Goal: Find specific page/section: Find specific page/section

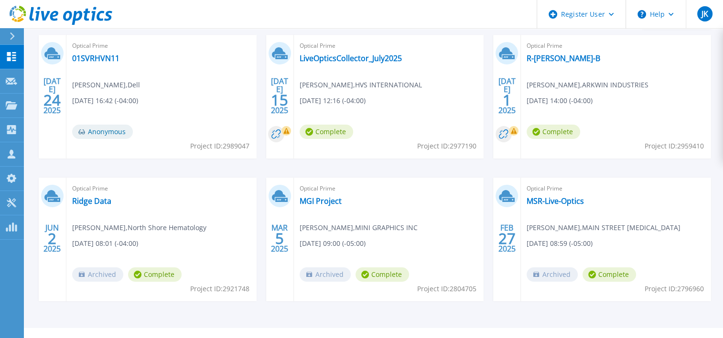
scroll to position [92, 0]
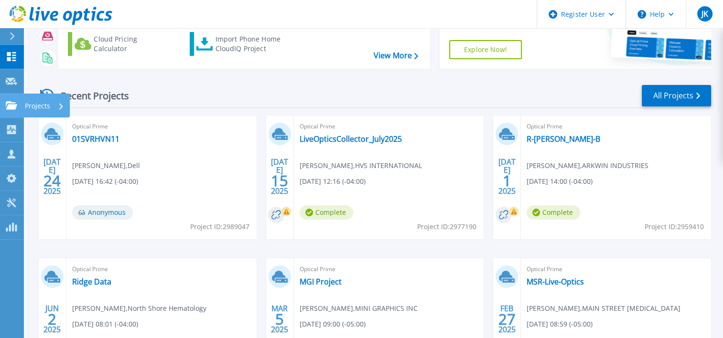
click at [8, 106] on icon at bounding box center [11, 105] width 11 height 8
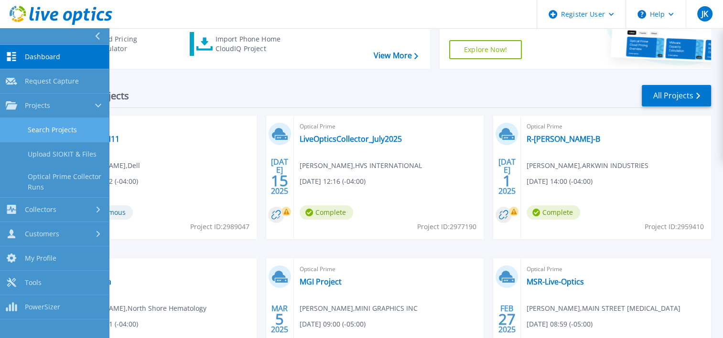
click at [42, 126] on link "Search Projects" at bounding box center [54, 130] width 109 height 24
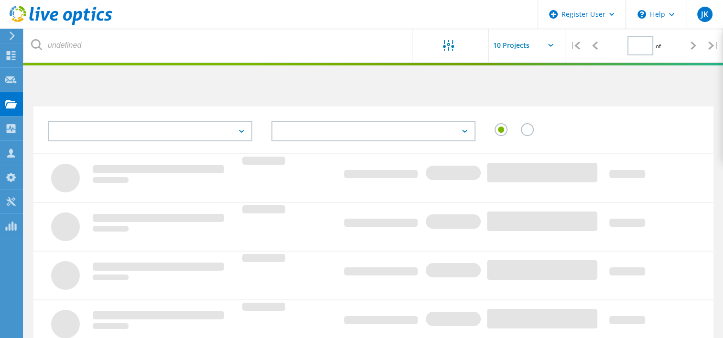
type input "1"
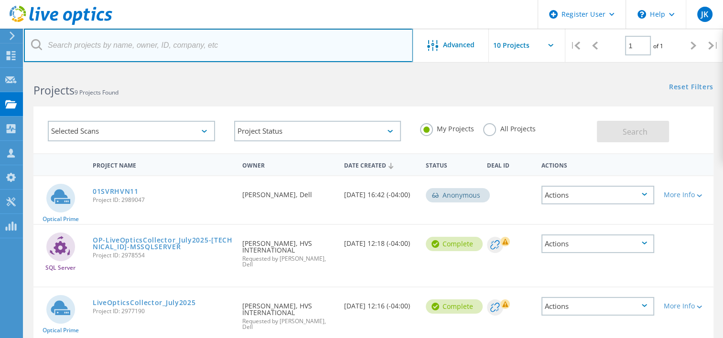
click at [86, 57] on input "text" at bounding box center [218, 45] width 389 height 33
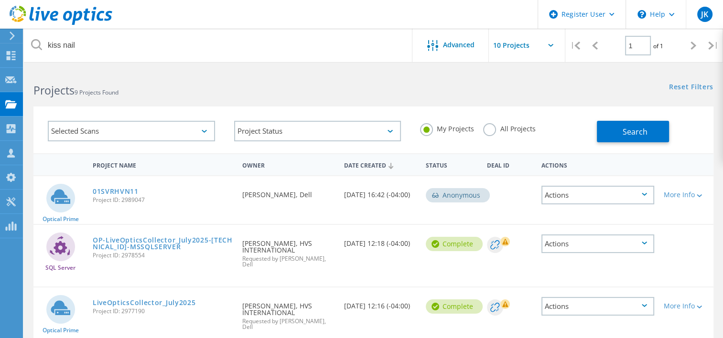
click at [491, 138] on div "My Projects All Projects" at bounding box center [503, 128] width 186 height 35
click at [486, 130] on label "All Projects" at bounding box center [509, 127] width 52 height 9
click at [0, 0] on input "All Projects" at bounding box center [0, 0] width 0 height 0
click at [612, 130] on button "Search" at bounding box center [633, 132] width 72 height 22
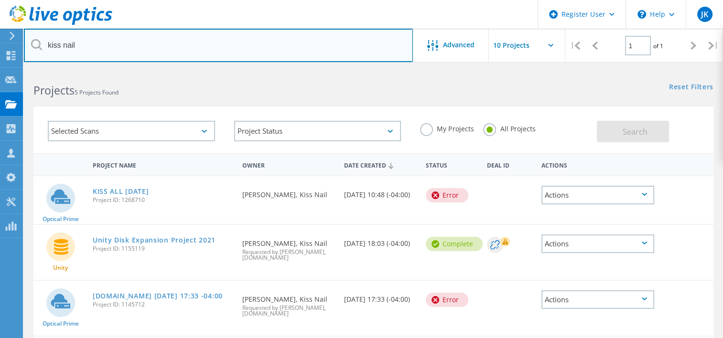
click at [90, 40] on input "kiss nail" at bounding box center [218, 45] width 389 height 33
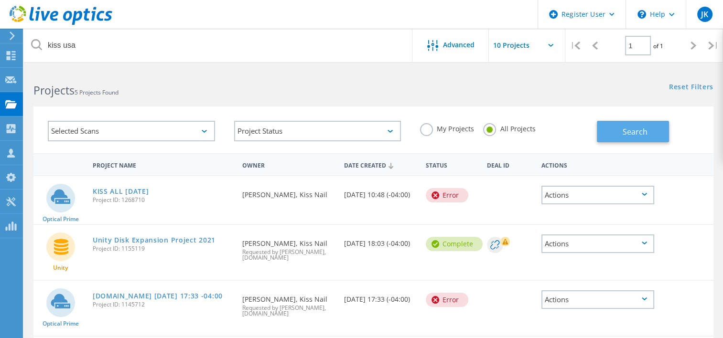
click at [628, 131] on span "Search" at bounding box center [635, 132] width 25 height 11
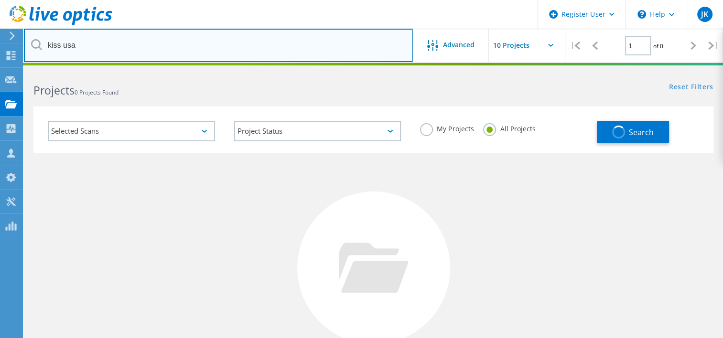
click at [64, 48] on input "kiss usa" at bounding box center [218, 45] width 389 height 33
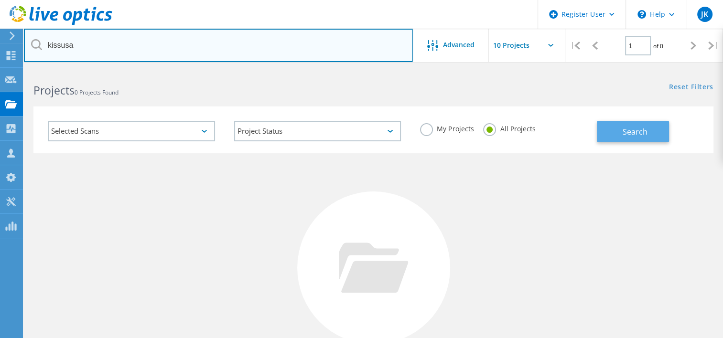
type input "kissusa"
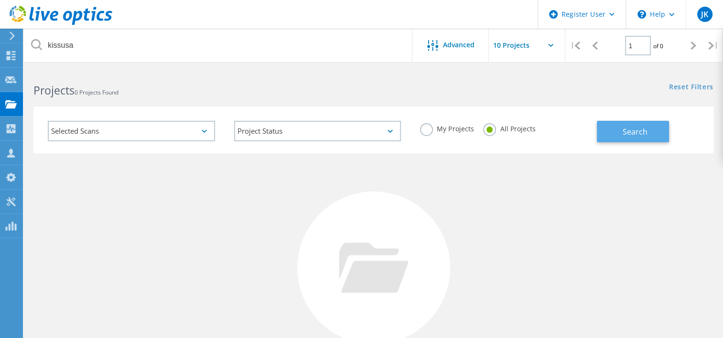
click at [637, 140] on button "Search" at bounding box center [633, 132] width 72 height 22
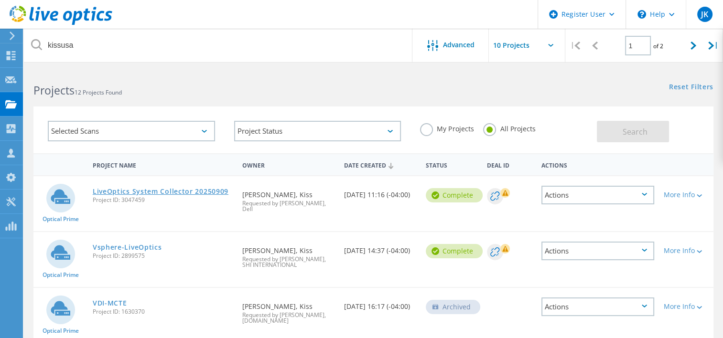
click at [151, 193] on link "LiveOptics System Collector 20250909" at bounding box center [161, 191] width 136 height 7
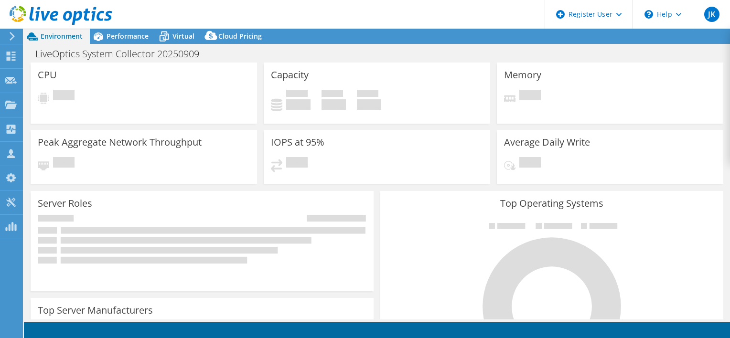
select select "USD"
